Goal: Transaction & Acquisition: Purchase product/service

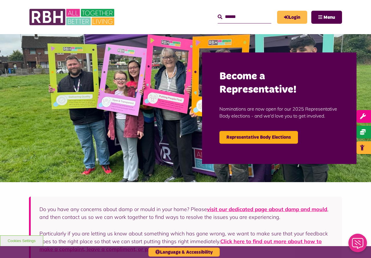
click at [0, 0] on icon "MyRBH" at bounding box center [0, 0] width 0 height 0
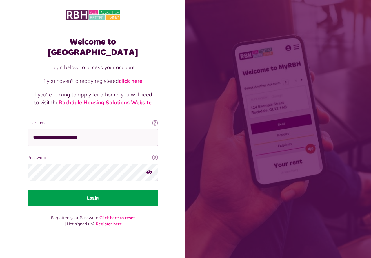
click at [97, 197] on button "Login" at bounding box center [93, 198] width 130 height 16
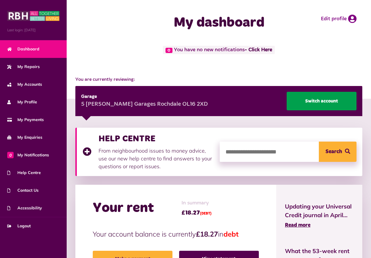
click at [314, 99] on link "Switch account" at bounding box center [321, 101] width 70 height 19
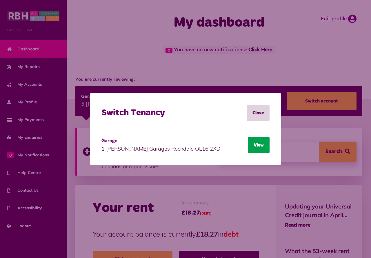
click at [260, 147] on button "View" at bounding box center [259, 145] width 22 height 16
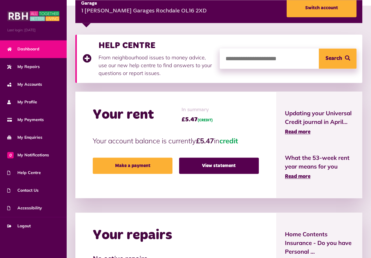
scroll to position [71, 0]
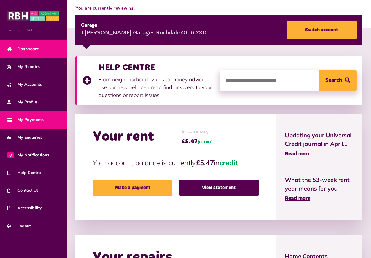
click at [30, 117] on span "My Payments" at bounding box center [25, 120] width 36 height 6
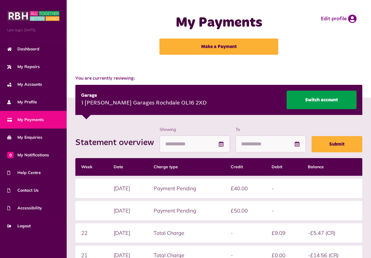
click at [299, 98] on link "Switch account" at bounding box center [321, 100] width 70 height 19
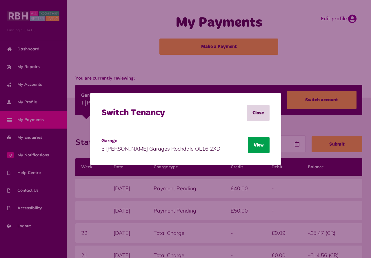
click at [254, 147] on button "View" at bounding box center [259, 145] width 22 height 16
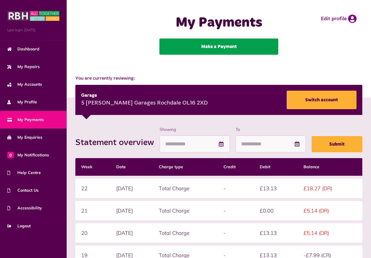
click at [203, 47] on link "Make a Payment" at bounding box center [218, 47] width 119 height 16
click at [226, 44] on link "Make a Payment" at bounding box center [218, 47] width 119 height 16
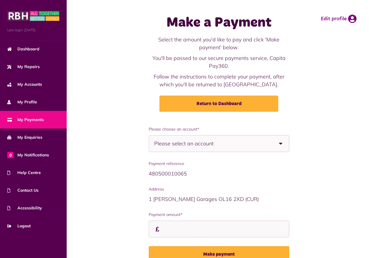
click at [281, 143] on b at bounding box center [280, 143] width 16 height 16
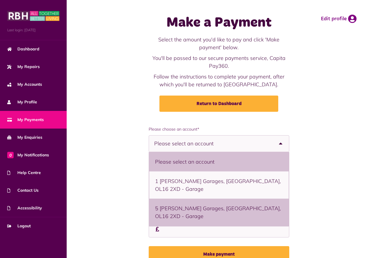
click at [186, 199] on li "5 Mayfield Garages, Rochdale, OL16 2XD - Garage" at bounding box center [218, 212] width 139 height 27
select select "**********"
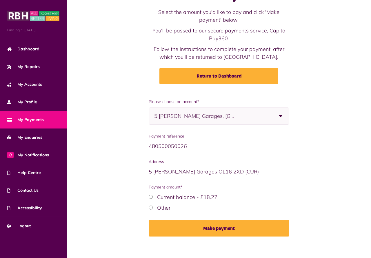
scroll to position [32, 0]
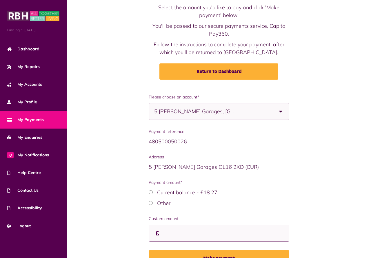
click at [0, 0] on input "Payment amount*" at bounding box center [0, 0] width 0 height 0
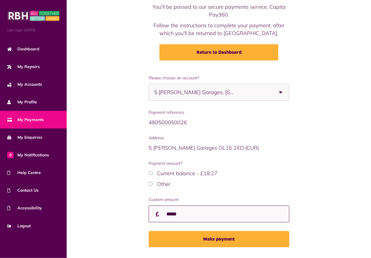
scroll to position [67, 0]
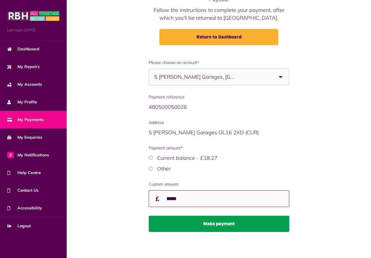
type input "*****"
click at [213, 220] on button "Make payment" at bounding box center [219, 224] width 140 height 16
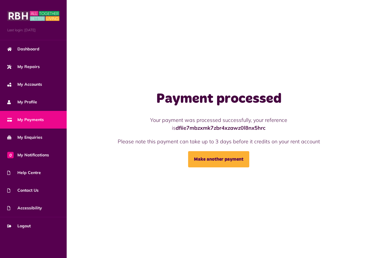
click at [33, 119] on span "My Payments" at bounding box center [25, 120] width 36 height 6
